Goal: Information Seeking & Learning: Learn about a topic

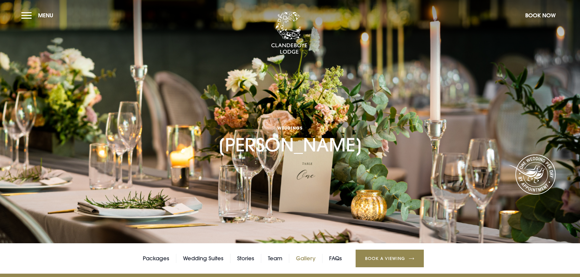
click at [300, 262] on link "Gallery" at bounding box center [305, 258] width 19 height 9
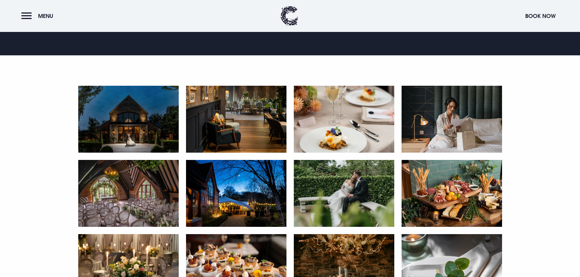
scroll to position [365, 0]
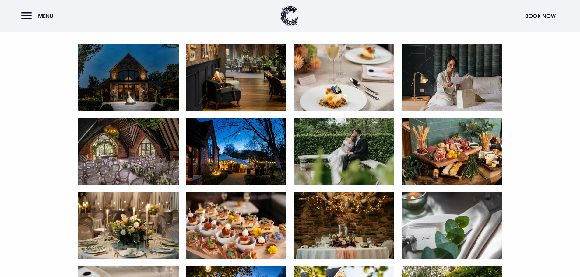
click at [135, 95] on img at bounding box center [128, 77] width 100 height 67
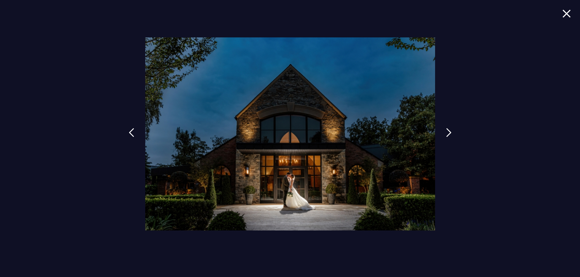
click at [563, 15] on img at bounding box center [566, 13] width 9 height 8
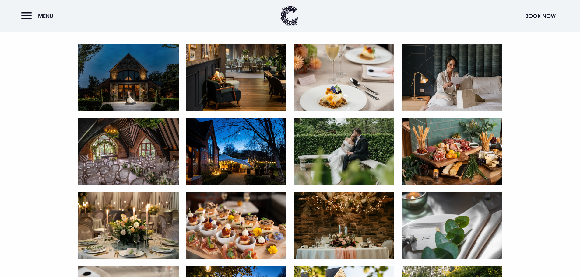
click at [338, 92] on img at bounding box center [344, 77] width 100 height 67
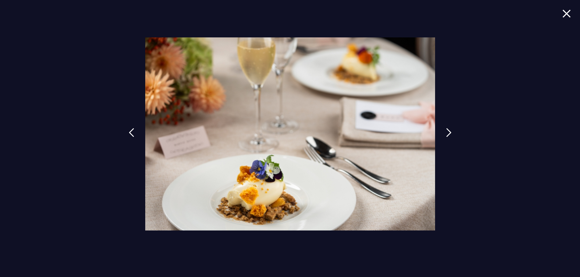
click at [562, 12] on div at bounding box center [290, 138] width 580 height 277
click at [565, 11] on img at bounding box center [566, 13] width 9 height 8
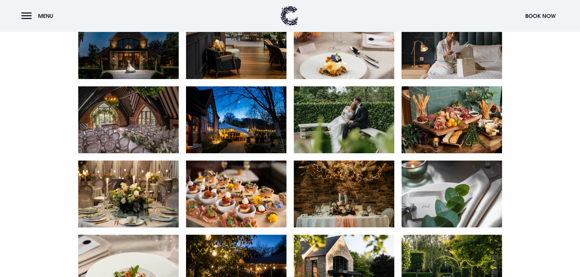
scroll to position [396, 0]
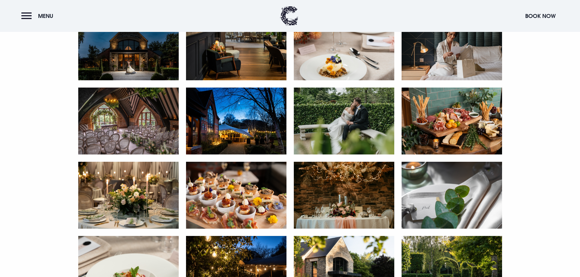
click at [150, 136] on img at bounding box center [128, 121] width 100 height 67
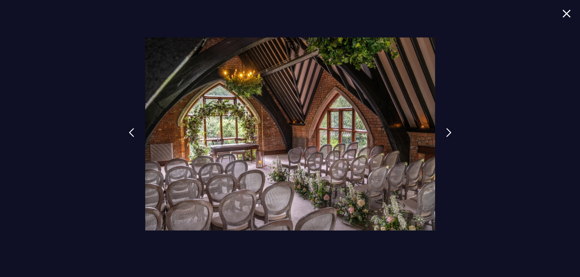
click at [561, 9] on div at bounding box center [290, 138] width 580 height 277
click at [562, 13] on img at bounding box center [566, 13] width 9 height 8
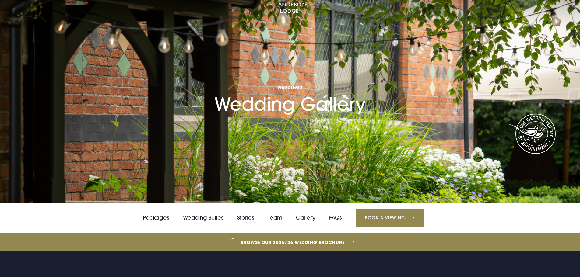
scroll to position [0, 0]
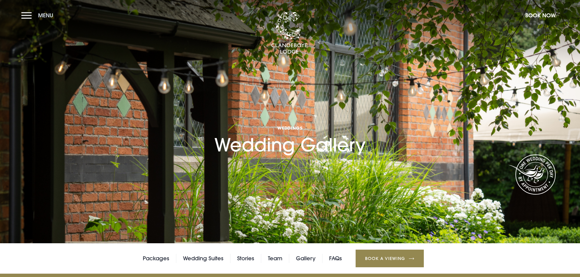
click at [33, 14] on button "Menu" at bounding box center [38, 15] width 35 height 13
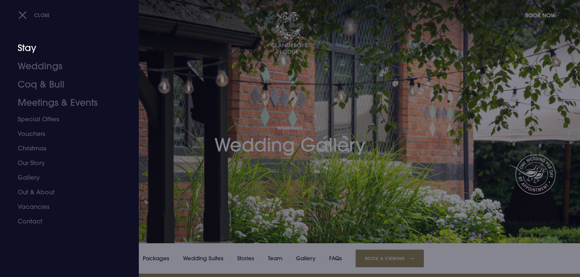
click at [27, 52] on link "Stay" at bounding box center [66, 48] width 96 height 18
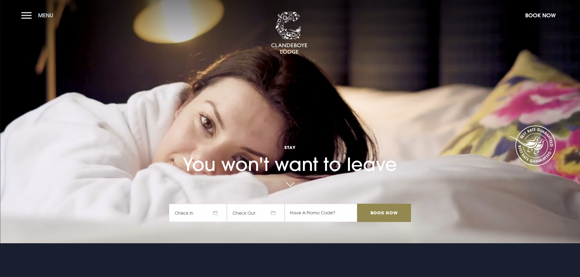
click at [40, 14] on span "Menu" at bounding box center [45, 15] width 15 height 7
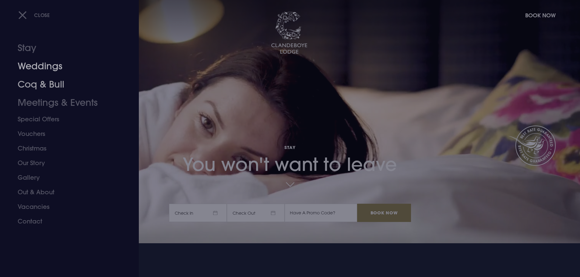
click at [54, 82] on link "Coq & Bull" at bounding box center [66, 84] width 96 height 18
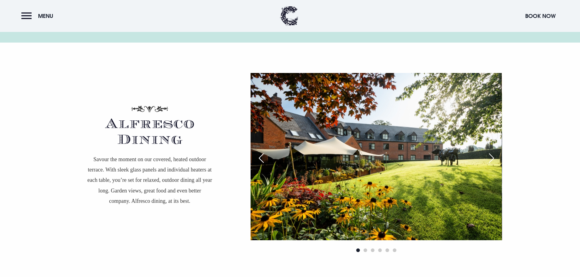
scroll to position [1095, 0]
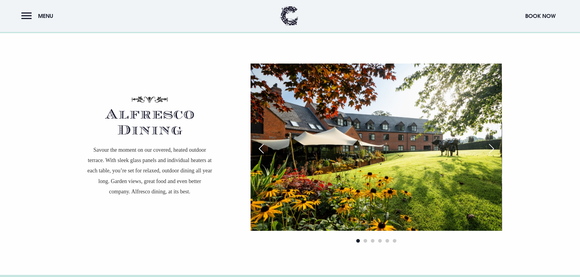
click at [492, 146] on div "Next slide" at bounding box center [491, 148] width 15 height 13
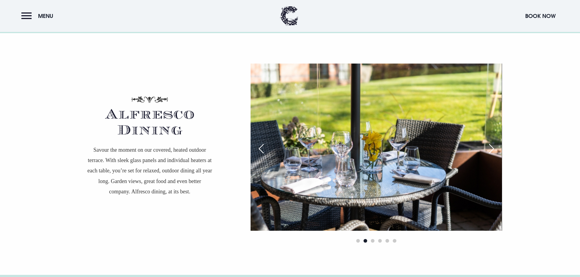
click at [492, 146] on div "Next slide" at bounding box center [491, 148] width 15 height 13
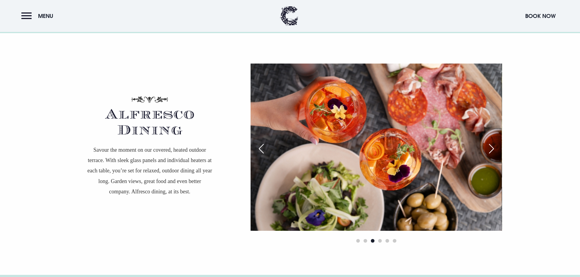
click at [492, 146] on div "Next slide" at bounding box center [491, 148] width 15 height 13
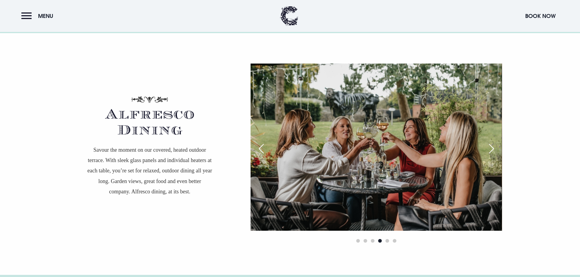
click at [492, 146] on div "Next slide" at bounding box center [491, 148] width 15 height 13
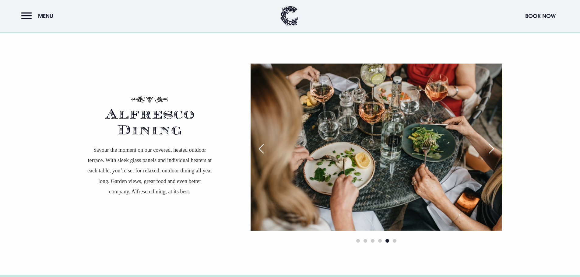
click at [492, 146] on div "Next slide" at bounding box center [491, 148] width 15 height 13
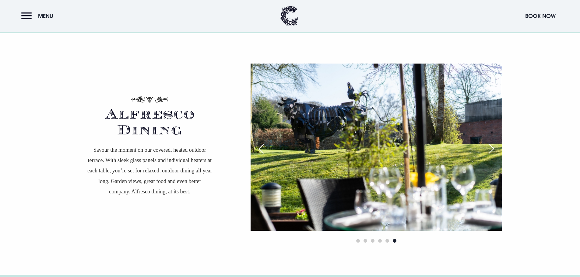
click at [492, 146] on div "Next slide" at bounding box center [491, 148] width 15 height 13
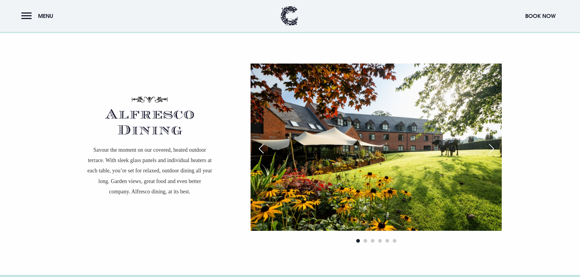
click at [492, 146] on div "Next slide" at bounding box center [491, 148] width 15 height 13
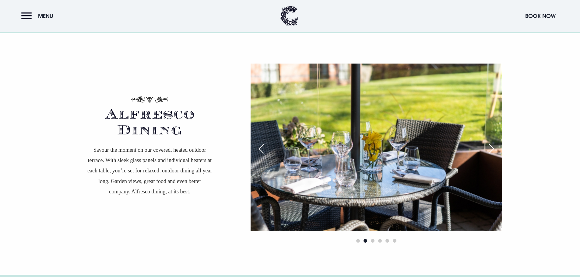
click at [492, 146] on div "Next slide" at bounding box center [491, 148] width 15 height 13
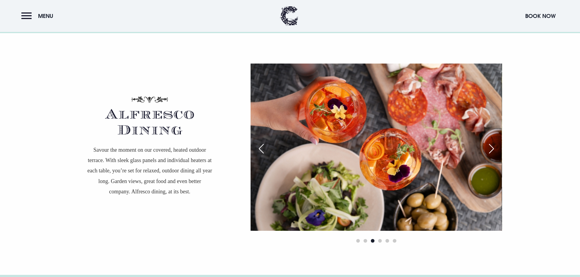
click at [492, 146] on div "Next slide" at bounding box center [491, 148] width 15 height 13
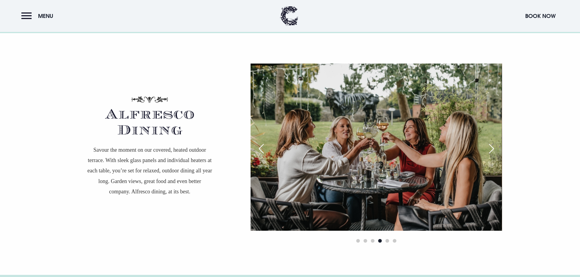
click at [492, 146] on div "Next slide" at bounding box center [491, 148] width 15 height 13
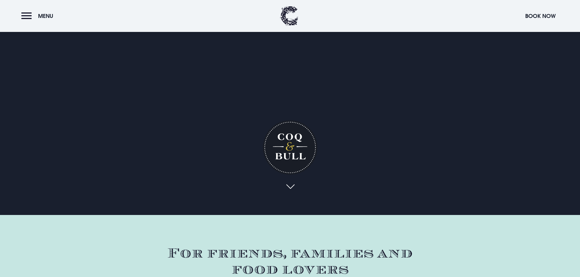
scroll to position [0, 0]
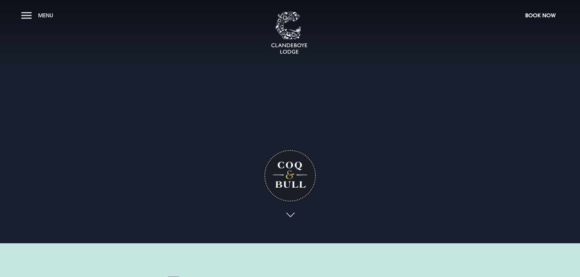
click at [44, 17] on span "Menu" at bounding box center [45, 15] width 15 height 7
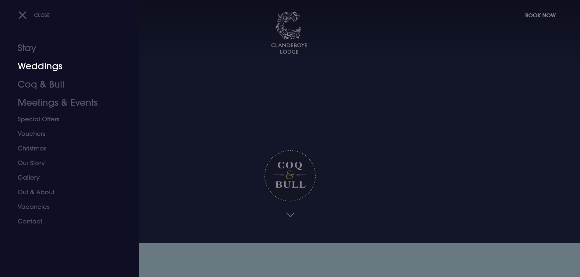
click at [48, 67] on link "Weddings" at bounding box center [66, 66] width 96 height 18
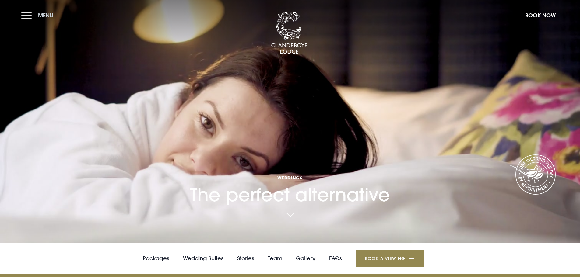
click at [28, 15] on button "Menu" at bounding box center [38, 15] width 35 height 13
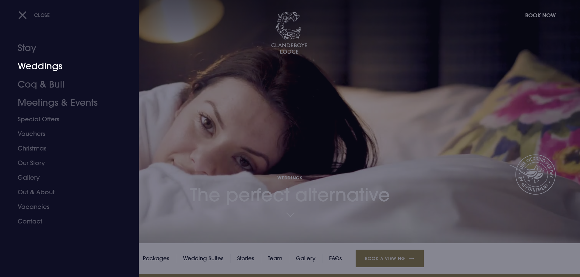
click at [50, 69] on link "Weddings" at bounding box center [66, 66] width 96 height 18
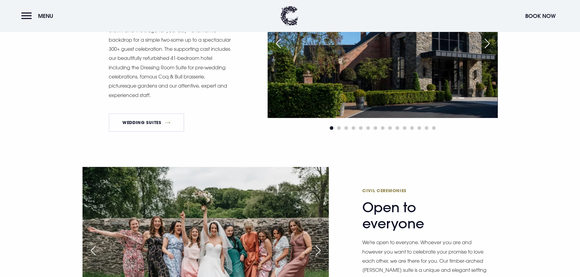
scroll to position [822, 0]
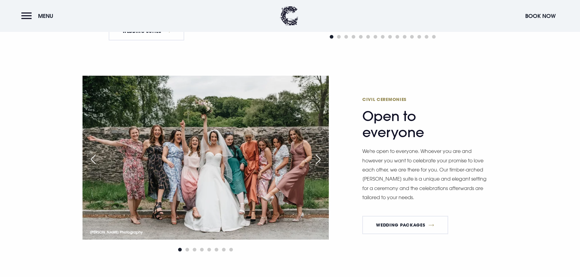
click at [316, 157] on div "Next slide" at bounding box center [317, 159] width 15 height 13
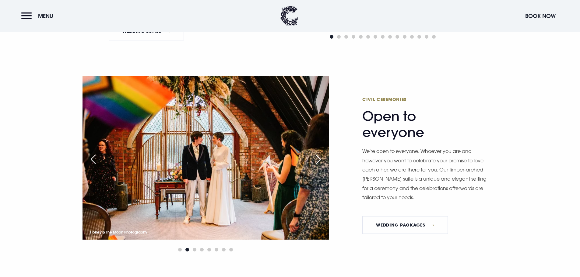
click at [317, 158] on div "Next slide" at bounding box center [317, 159] width 15 height 13
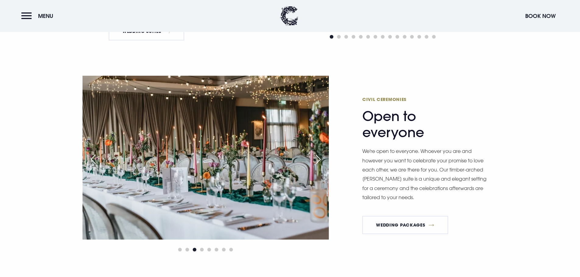
click at [317, 158] on div "Next slide" at bounding box center [317, 159] width 15 height 13
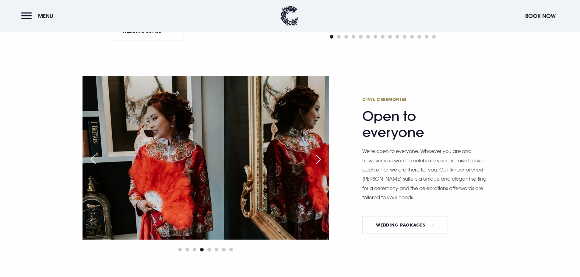
click at [317, 158] on div "Next slide" at bounding box center [317, 159] width 15 height 13
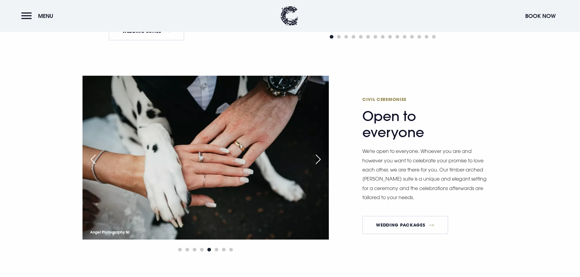
click at [317, 158] on div "Next slide" at bounding box center [317, 159] width 15 height 13
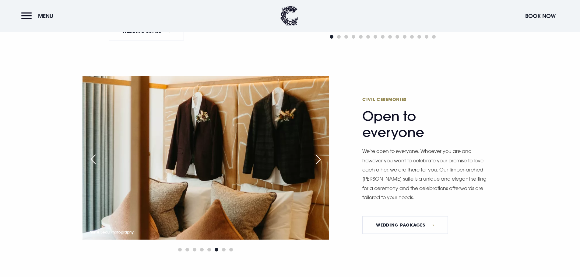
click at [91, 158] on div "Previous slide" at bounding box center [93, 159] width 15 height 13
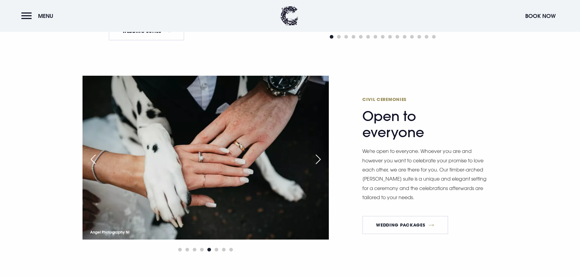
click at [324, 156] on div "Next slide" at bounding box center [317, 159] width 15 height 13
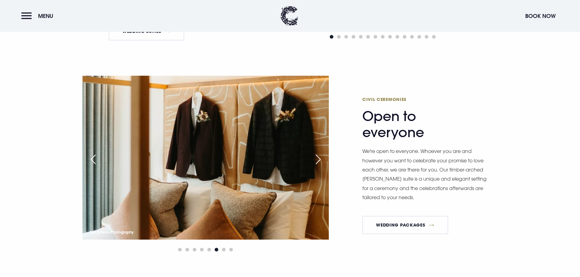
click at [322, 156] on div "Next slide" at bounding box center [317, 159] width 15 height 13
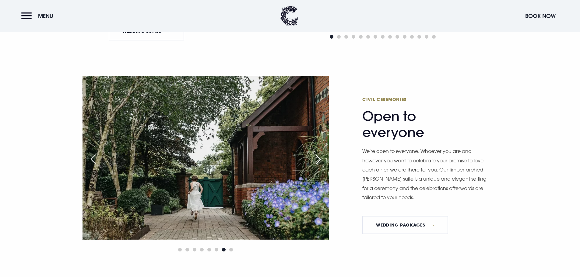
click at [322, 156] on div "Next slide" at bounding box center [317, 159] width 15 height 13
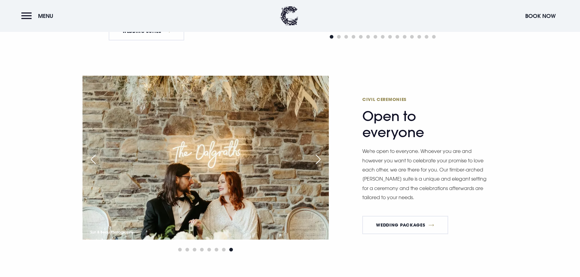
click at [322, 156] on div "Next slide" at bounding box center [317, 159] width 15 height 13
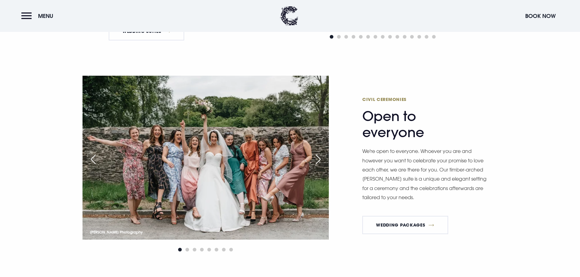
click at [322, 156] on div "Next slide" at bounding box center [317, 159] width 15 height 13
